Goal: Task Accomplishment & Management: Manage account settings

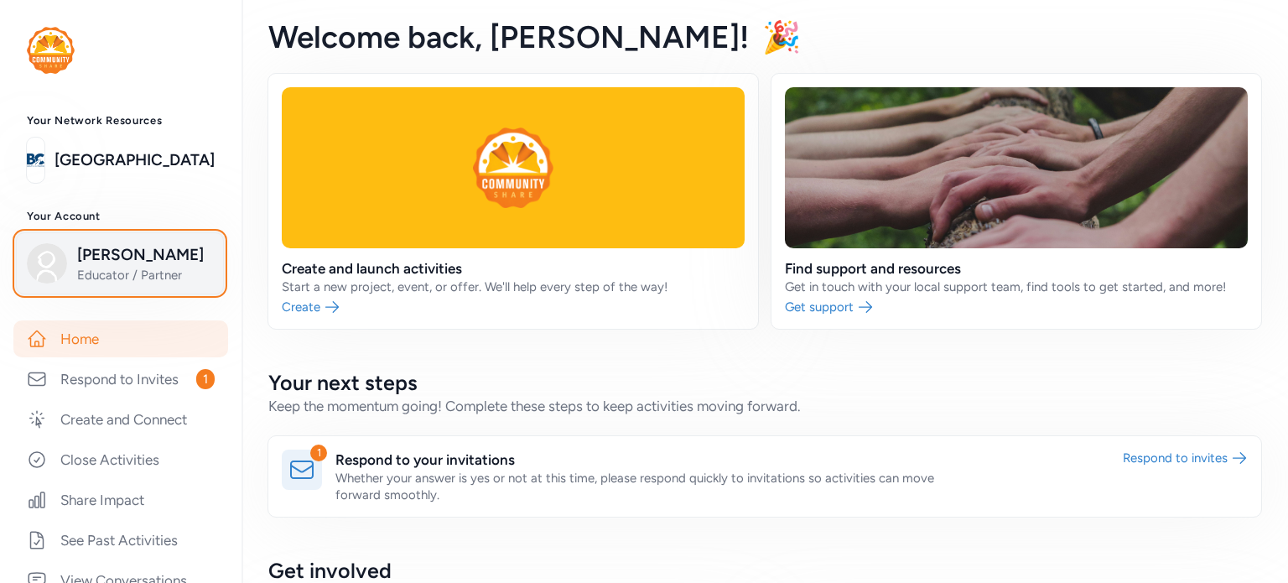
click at [90, 274] on span "Educator / Partner" at bounding box center [145, 275] width 136 height 17
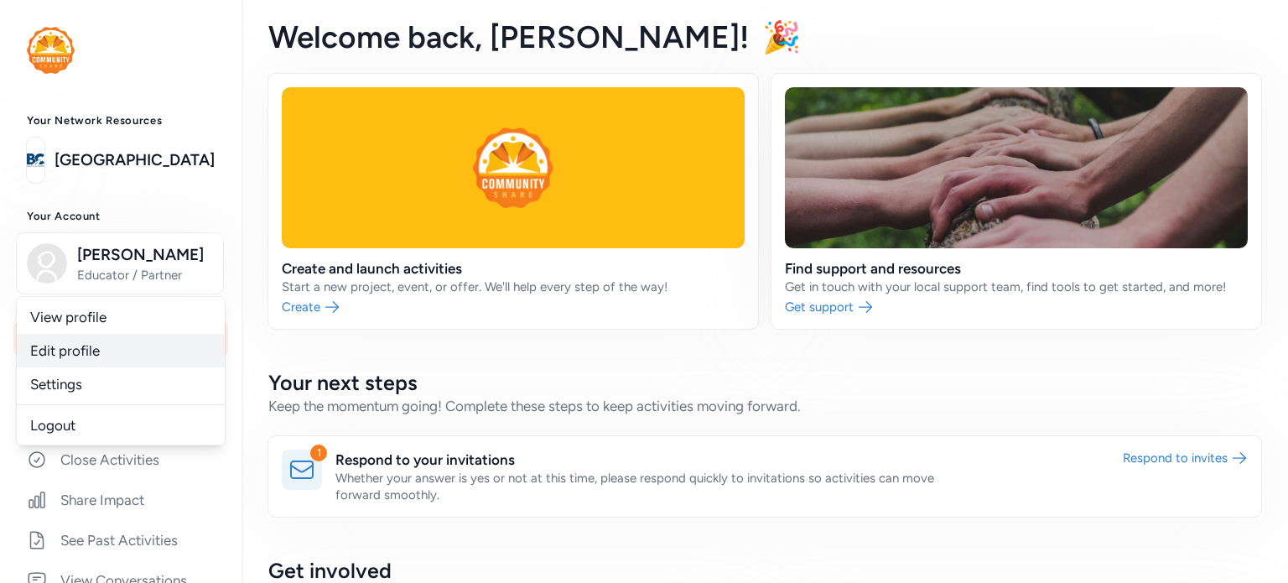
click at [63, 348] on link "Edit profile" at bounding box center [121, 351] width 208 height 34
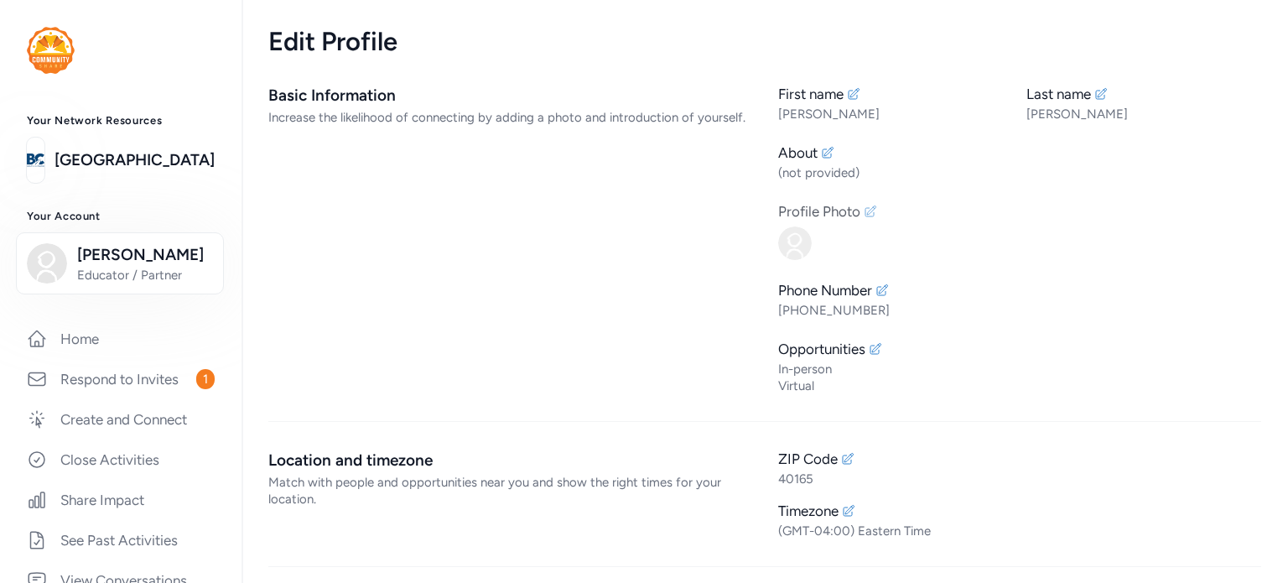
click at [863, 211] on icon at bounding box center [869, 211] width 13 height 13
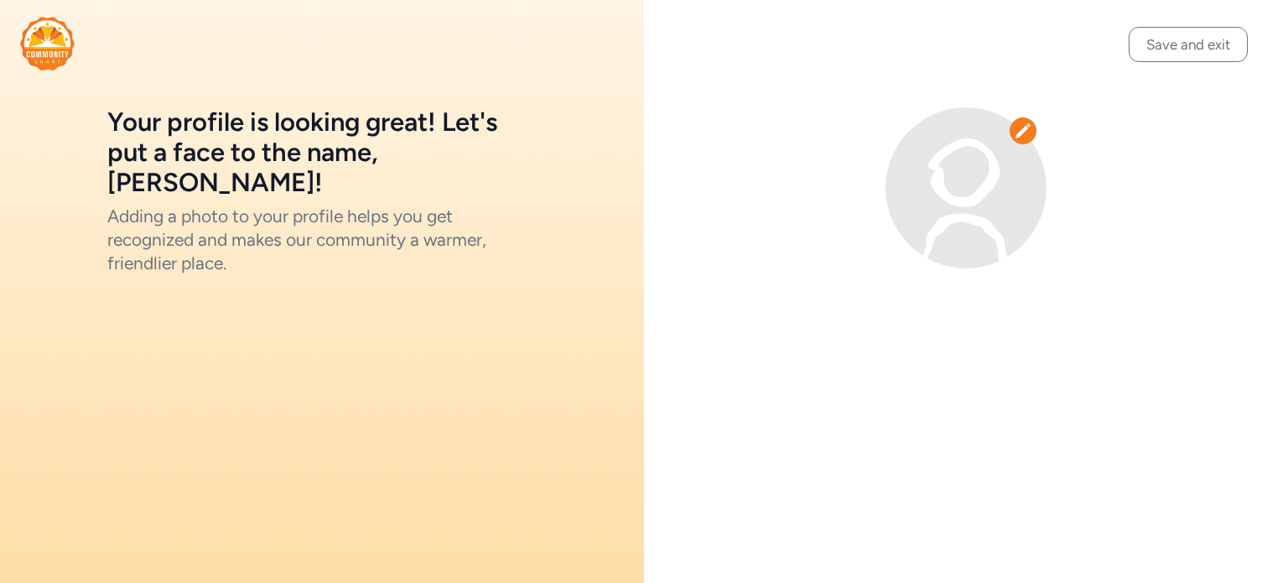
click at [1002, 176] on img at bounding box center [965, 187] width 161 height 161
click at [1019, 132] on icon at bounding box center [1022, 130] width 15 height 14
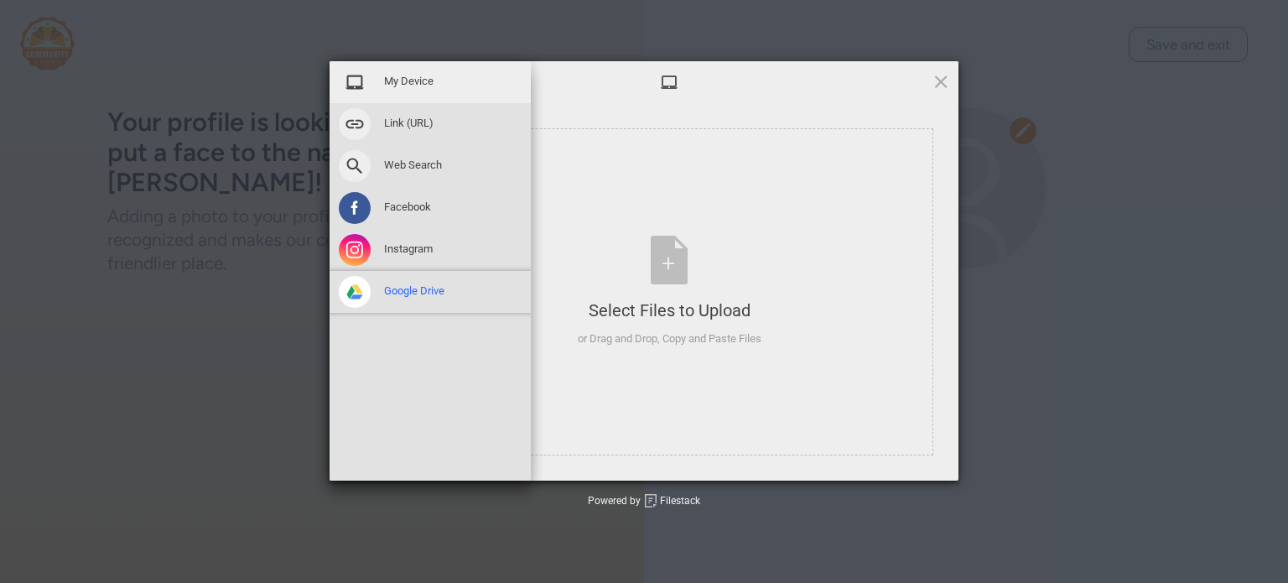
click at [409, 285] on span "Google Drive" at bounding box center [414, 290] width 60 height 15
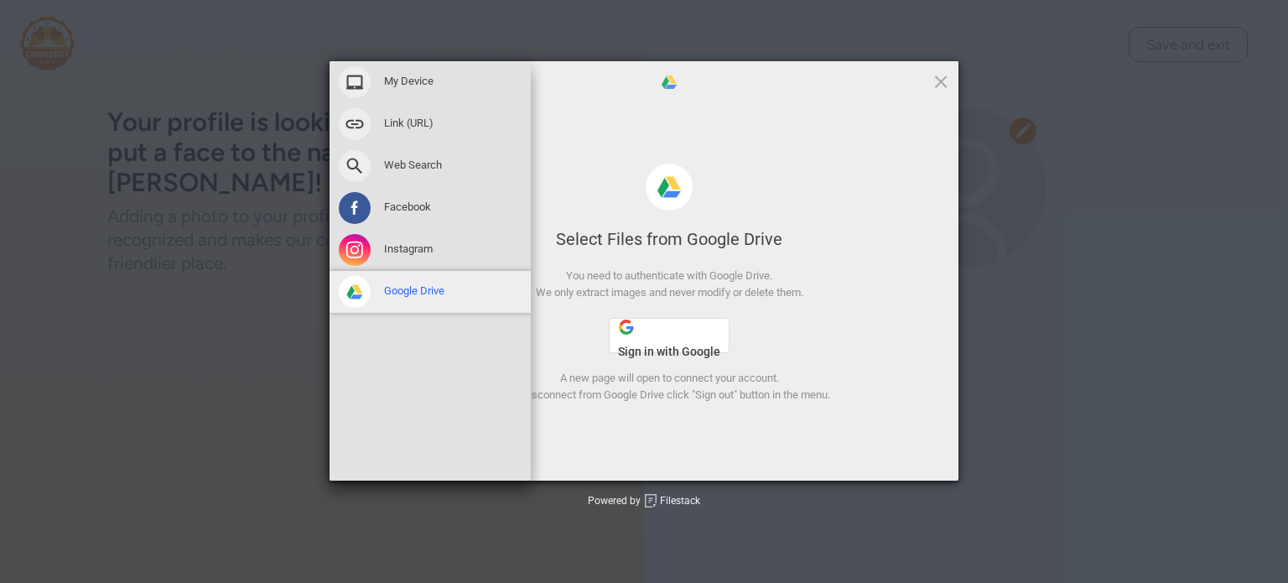
click at [403, 289] on span "Google Drive" at bounding box center [414, 290] width 60 height 15
click at [359, 288] on span at bounding box center [355, 292] width 32 height 32
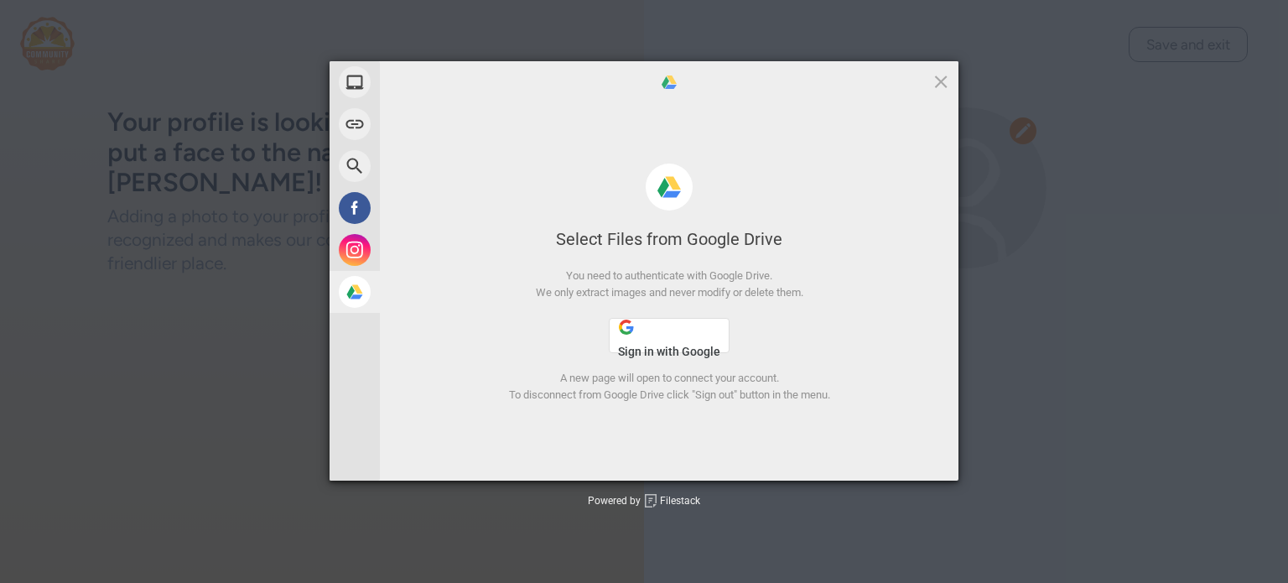
click at [657, 337] on button "Sign in with Google" at bounding box center [669, 335] width 121 height 35
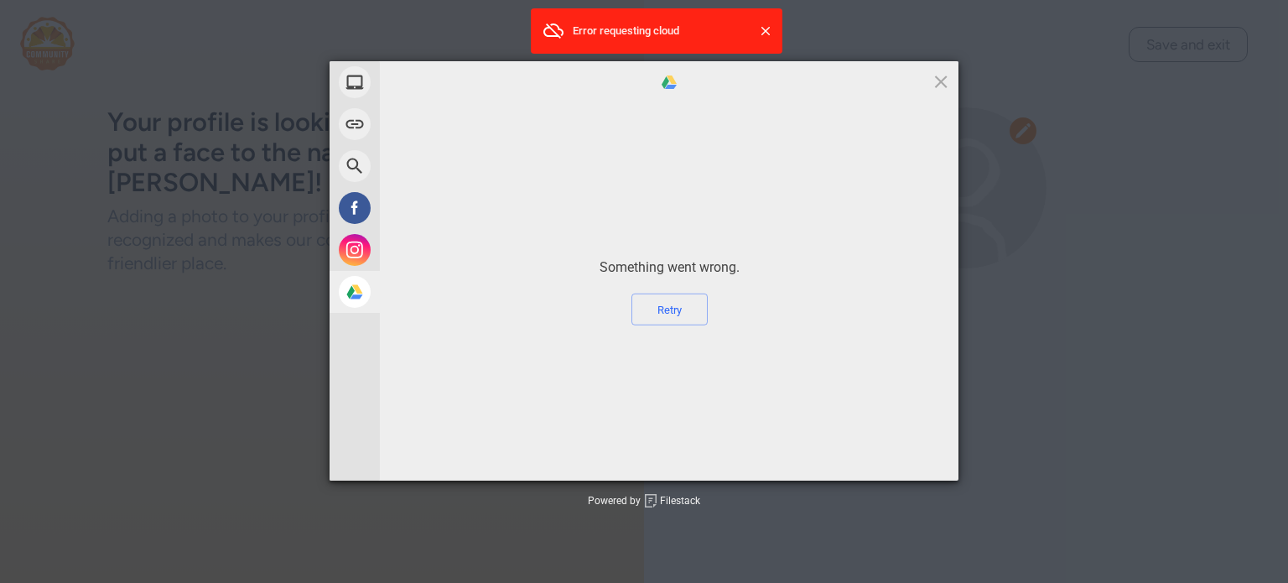
click at [768, 27] on span at bounding box center [765, 31] width 17 height 17
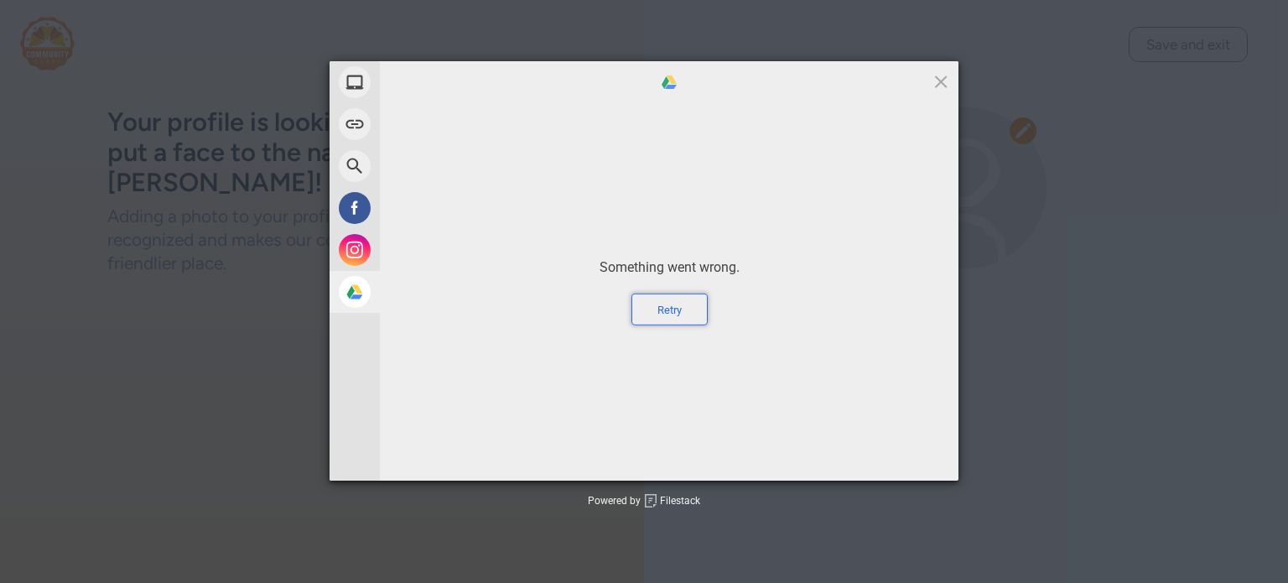
click at [669, 303] on div "Retry" at bounding box center [669, 309] width 76 height 32
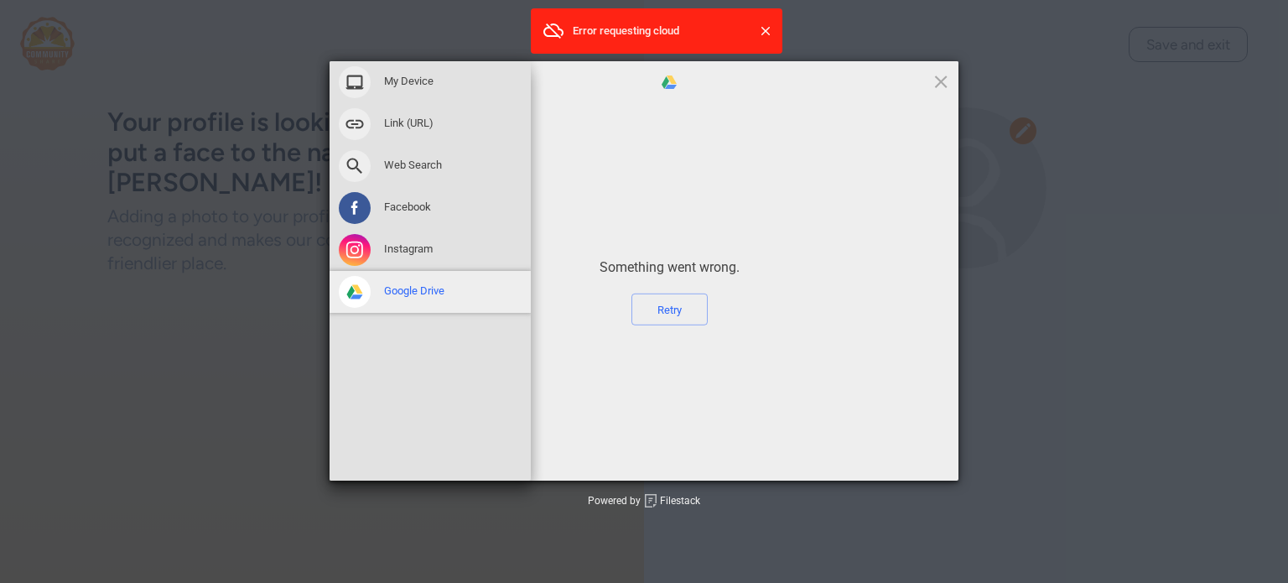
click at [355, 291] on span at bounding box center [355, 292] width 32 height 32
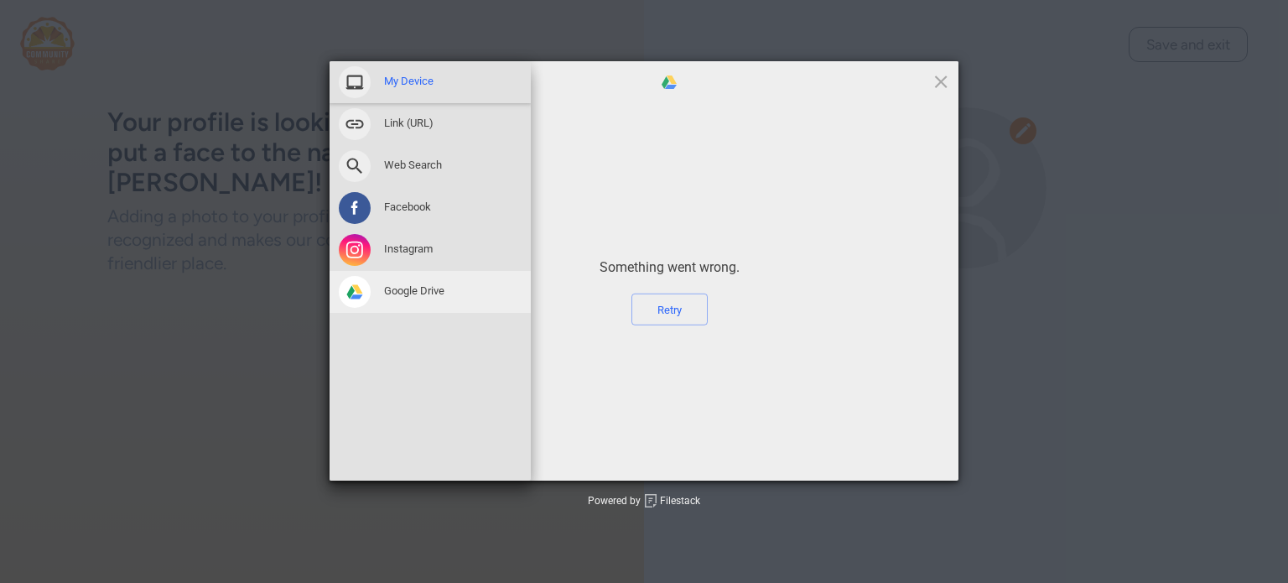
click at [403, 80] on span "My Device" at bounding box center [408, 81] width 49 height 15
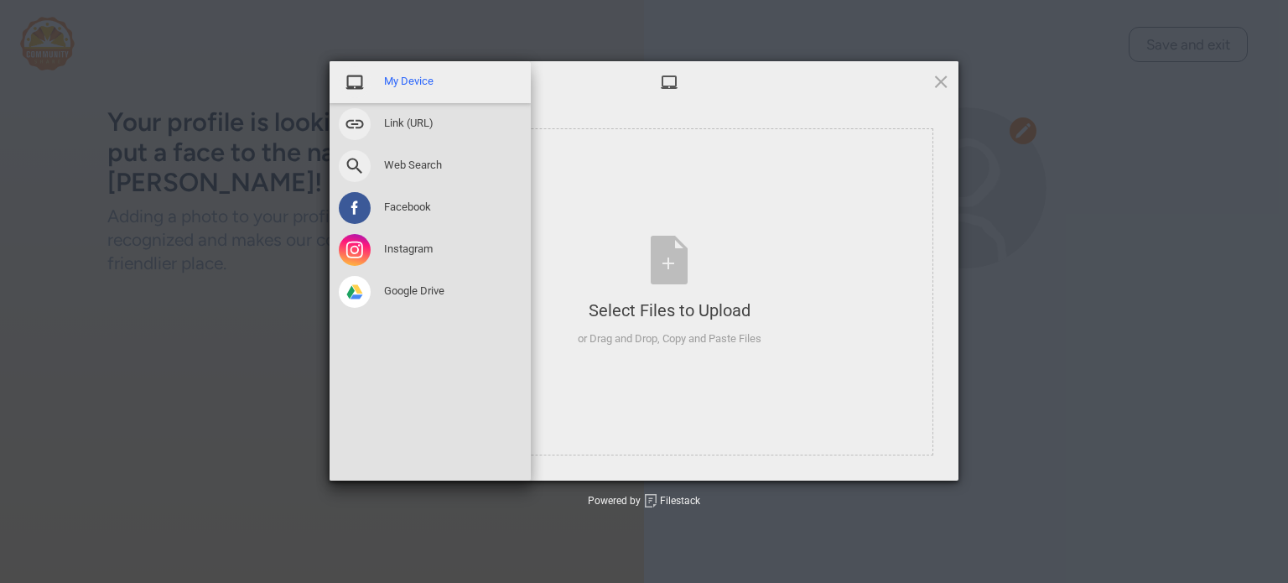
click at [403, 80] on span "My Device" at bounding box center [408, 81] width 49 height 15
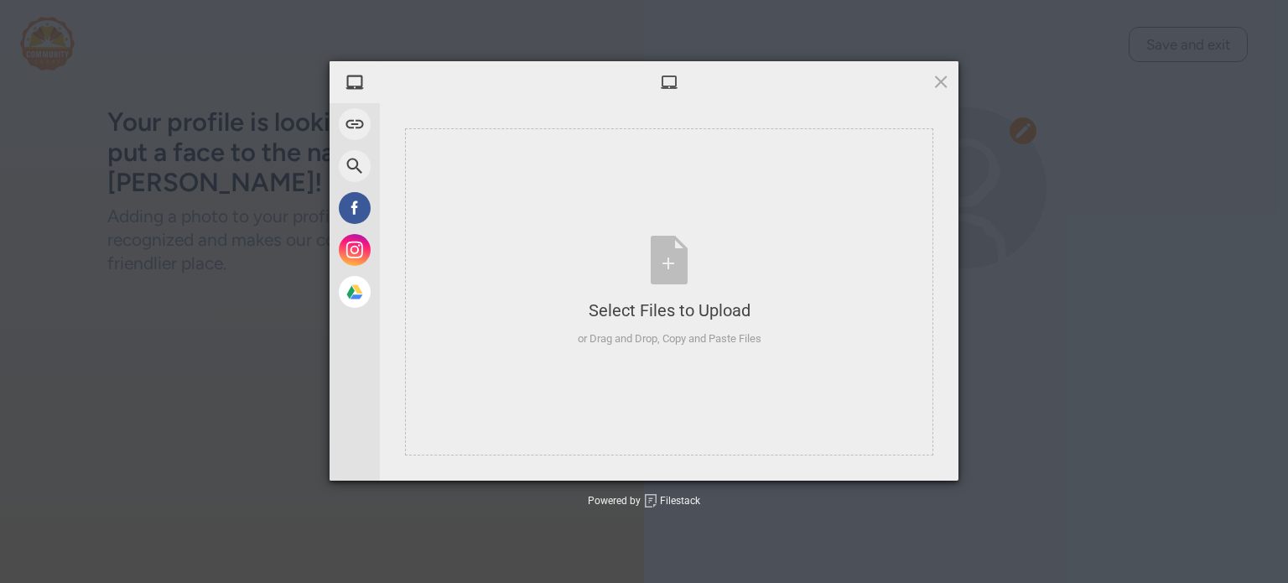
click at [945, 70] on div at bounding box center [669, 82] width 578 height 42
click at [936, 83] on span at bounding box center [940, 81] width 18 height 18
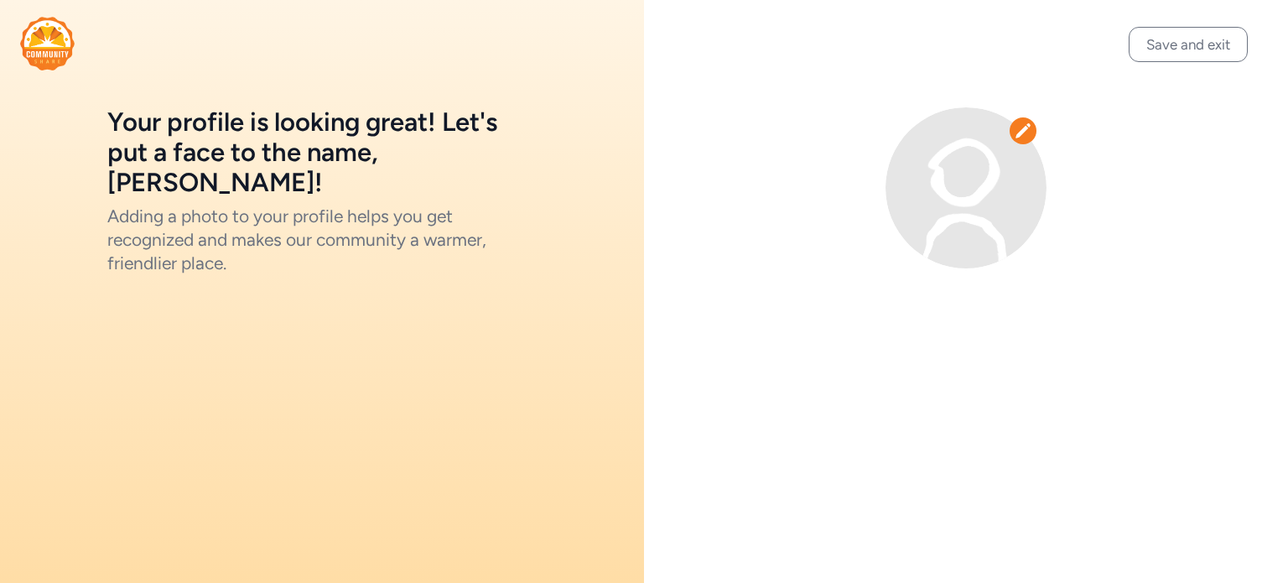
click at [1016, 137] on icon at bounding box center [1022, 130] width 15 height 14
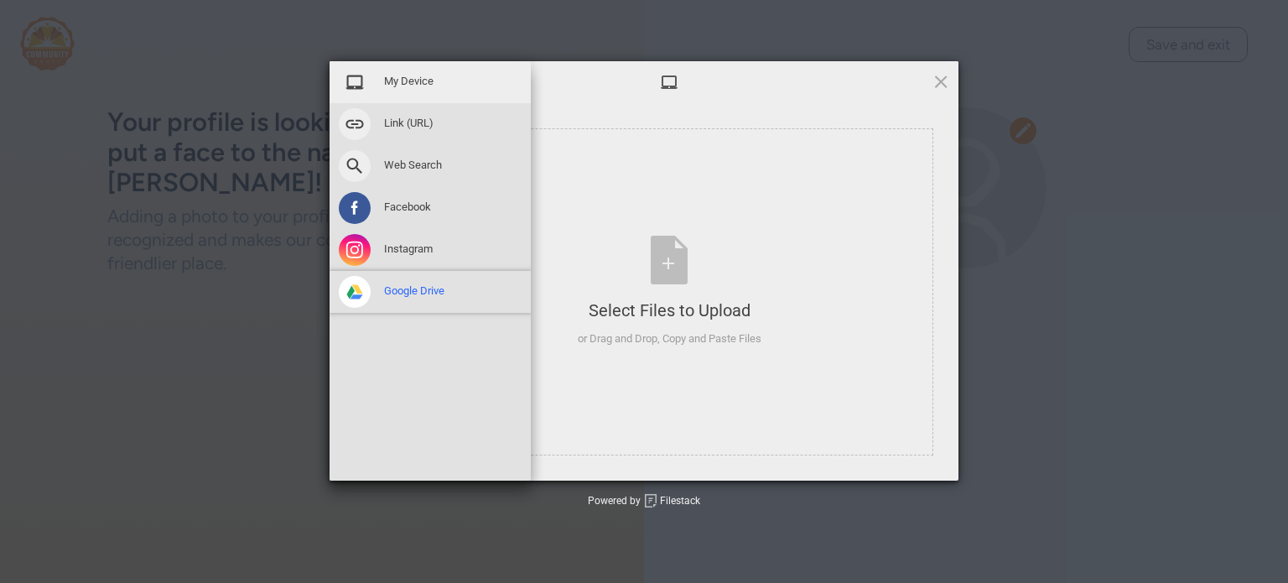
click at [352, 286] on span at bounding box center [355, 292] width 32 height 32
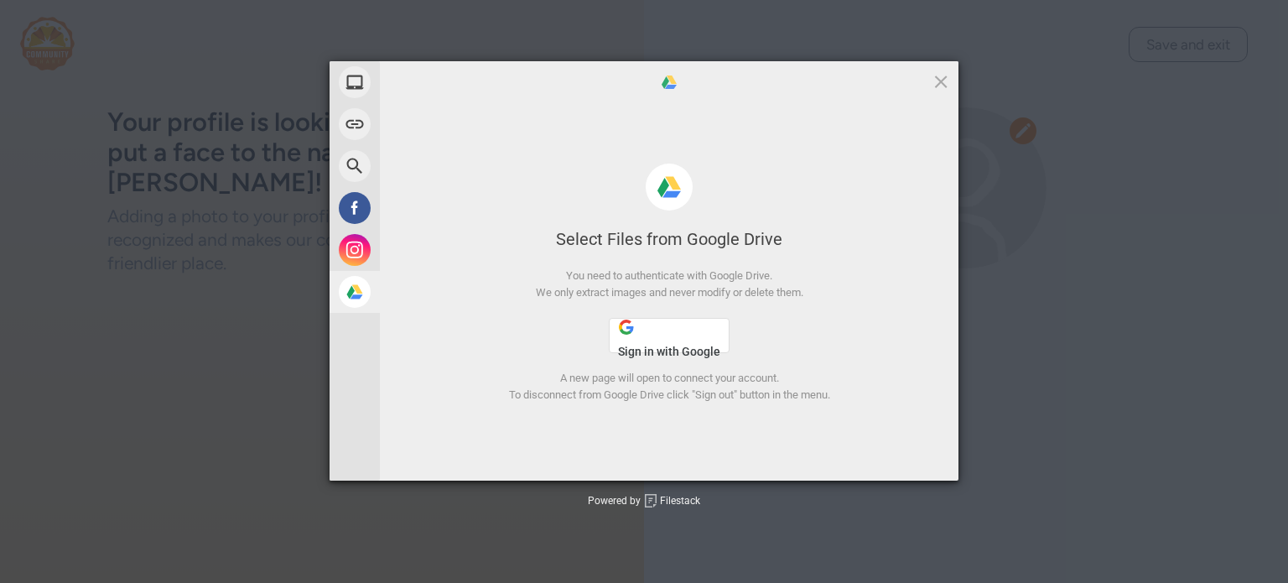
click at [663, 334] on button "Sign in with Google" at bounding box center [669, 335] width 121 height 35
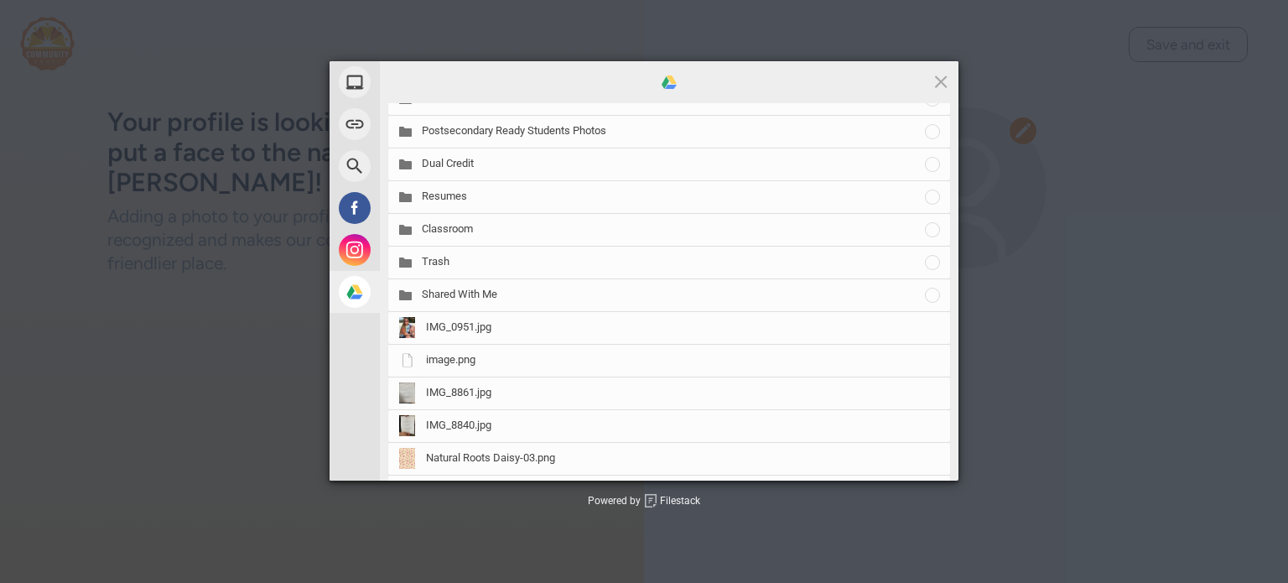
scroll to position [399, 0]
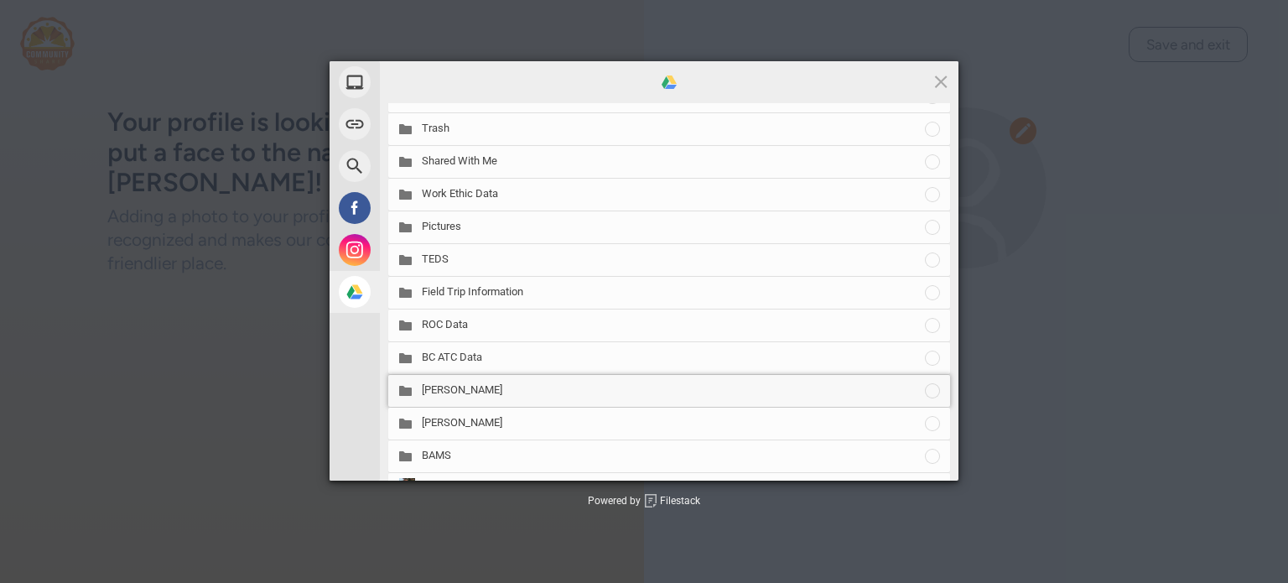
click at [468, 388] on span "[PERSON_NAME]" at bounding box center [672, 389] width 501 height 15
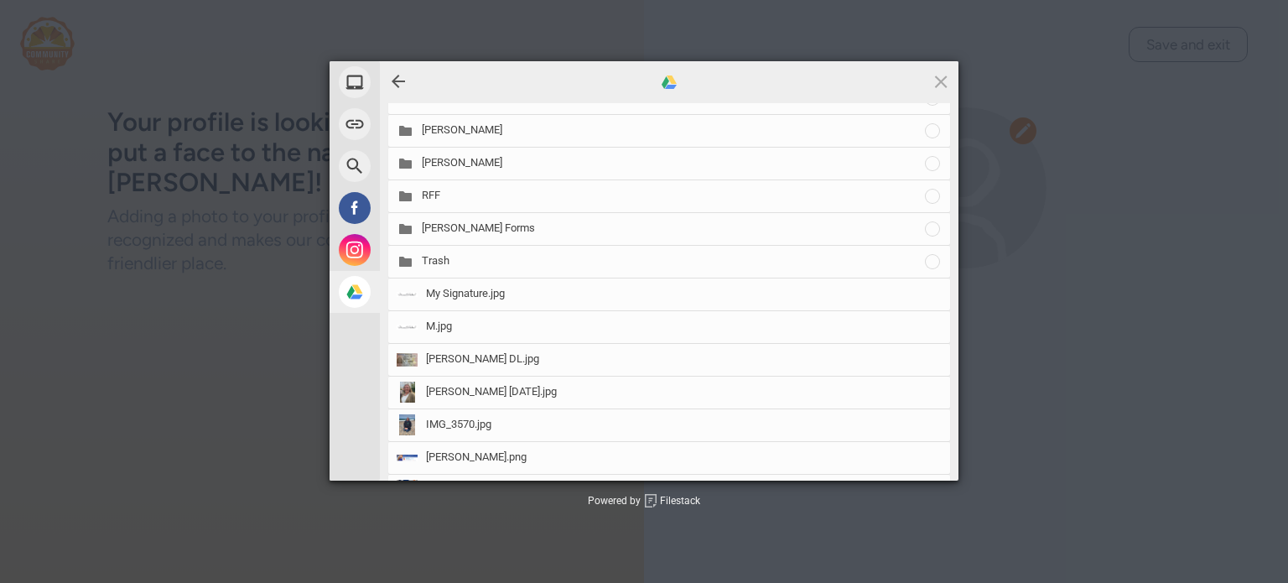
scroll to position [236, 0]
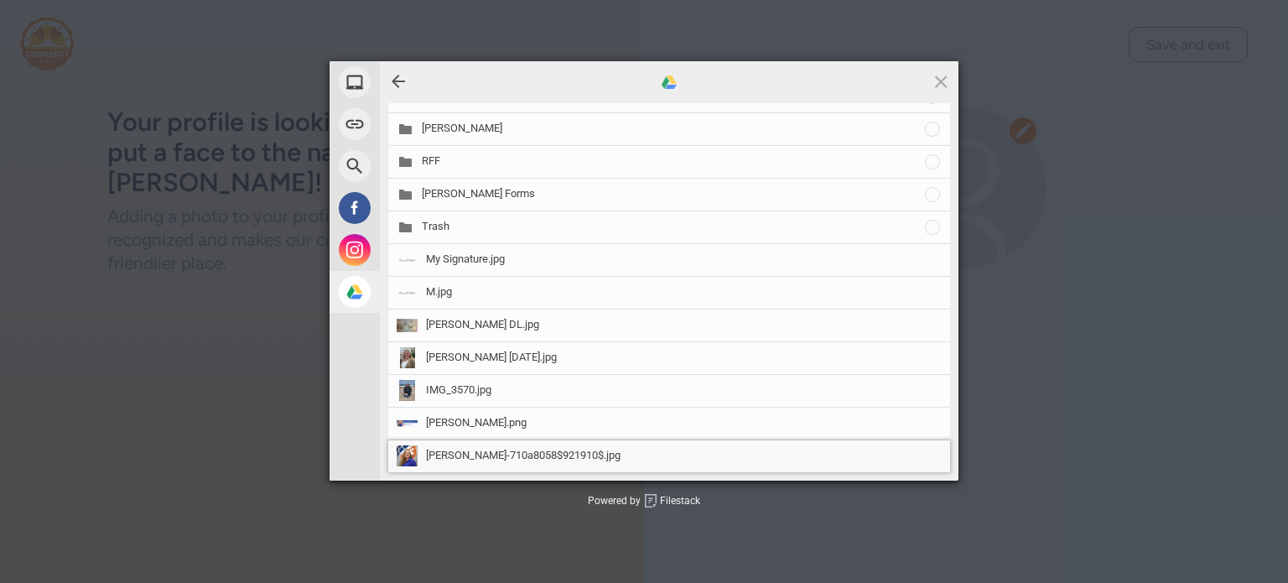
click at [448, 459] on span "[PERSON_NAME]-710a8058$921910$.jpg" at bounding box center [523, 455] width 194 height 15
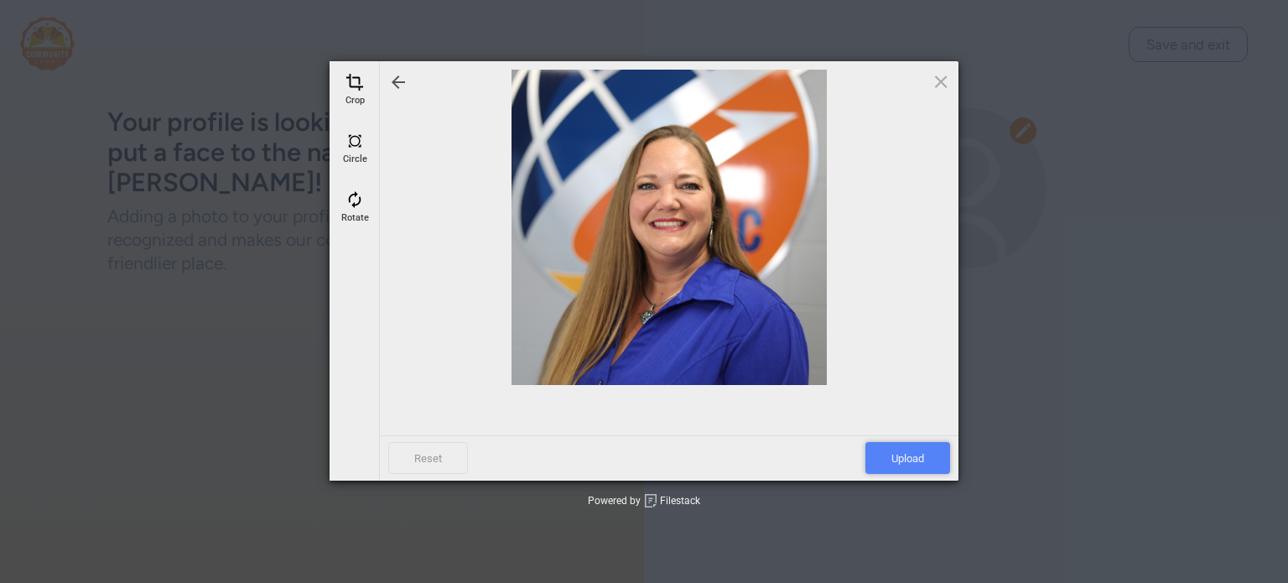
click at [891, 461] on span "Upload" at bounding box center [907, 458] width 85 height 32
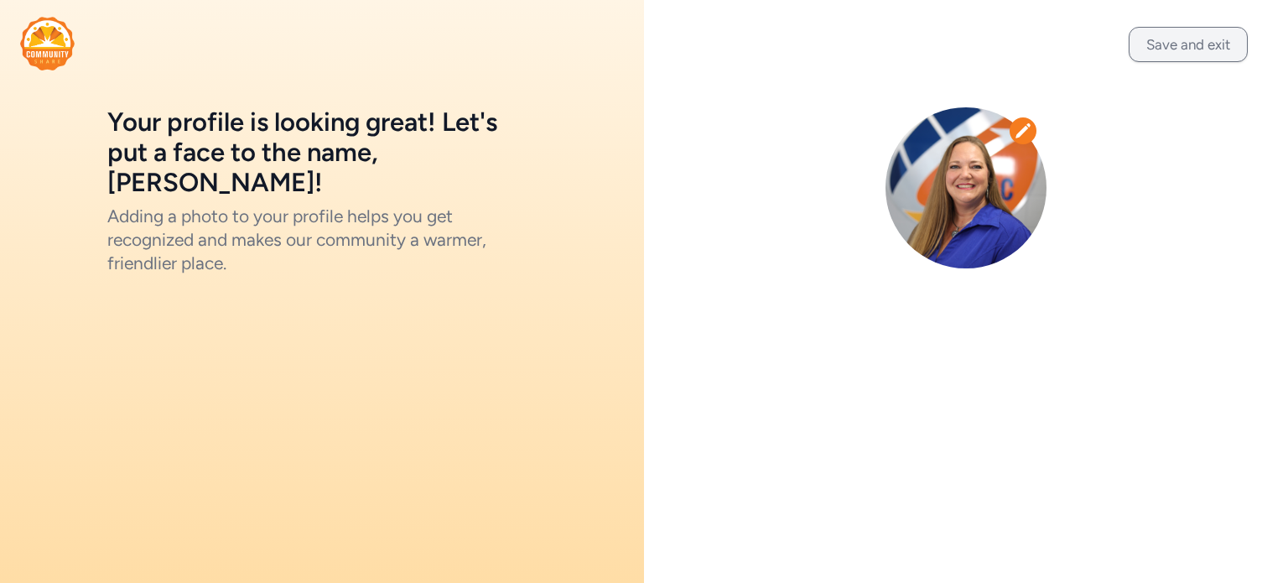
click at [1160, 49] on button "Save and exit" at bounding box center [1187, 44] width 119 height 35
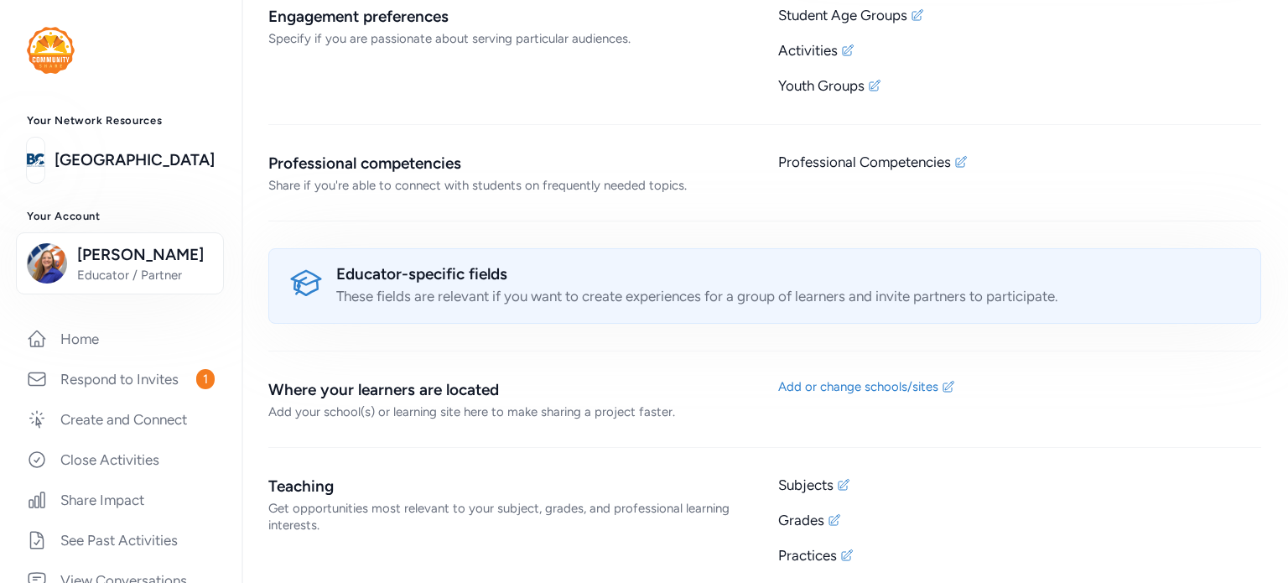
scroll to position [1700, 0]
